Goal: Navigation & Orientation: Find specific page/section

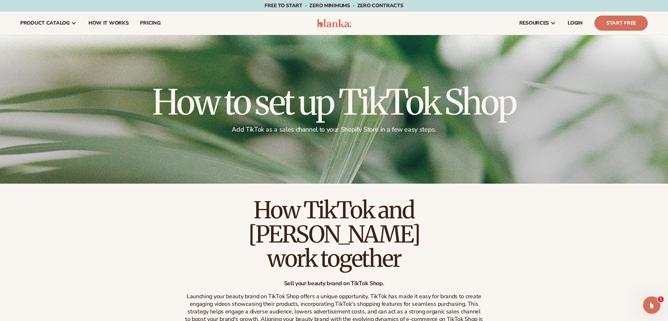
click at [296, 313] on p "Launching your beauty brand on TikTok Shop offers a unique opportunity. TikTok …" at bounding box center [334, 314] width 300 height 45
click at [315, 306] on p "Launching your beauty brand on TikTok Shop offers a unique opportunity. TikTok …" at bounding box center [334, 314] width 300 height 45
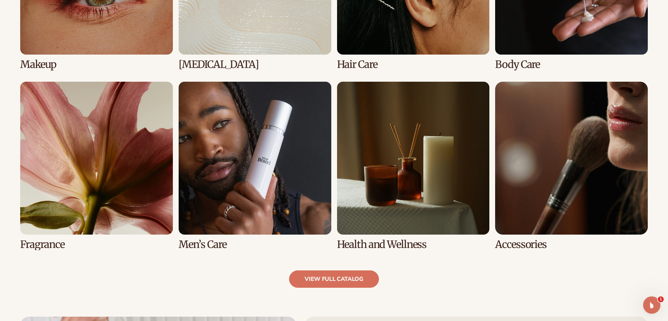
click at [524, 151] on link "8 / 8" at bounding box center [571, 166] width 153 height 168
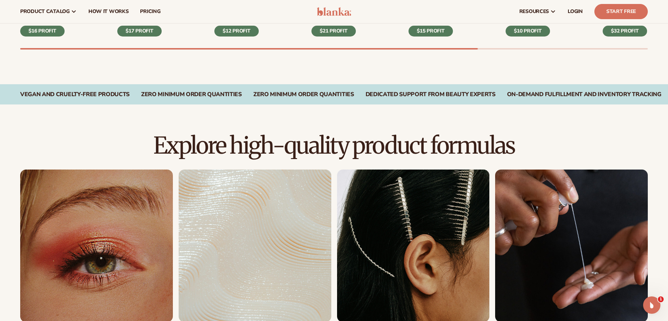
scroll to position [347, 0]
